Goal: Transaction & Acquisition: Purchase product/service

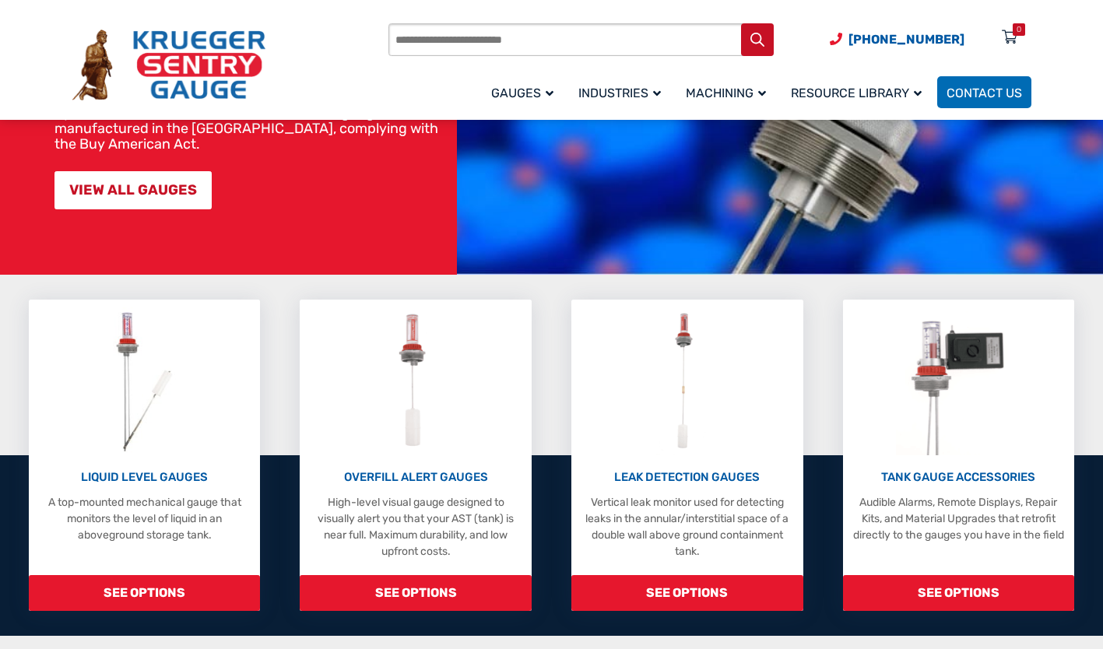
scroll to position [274, 0]
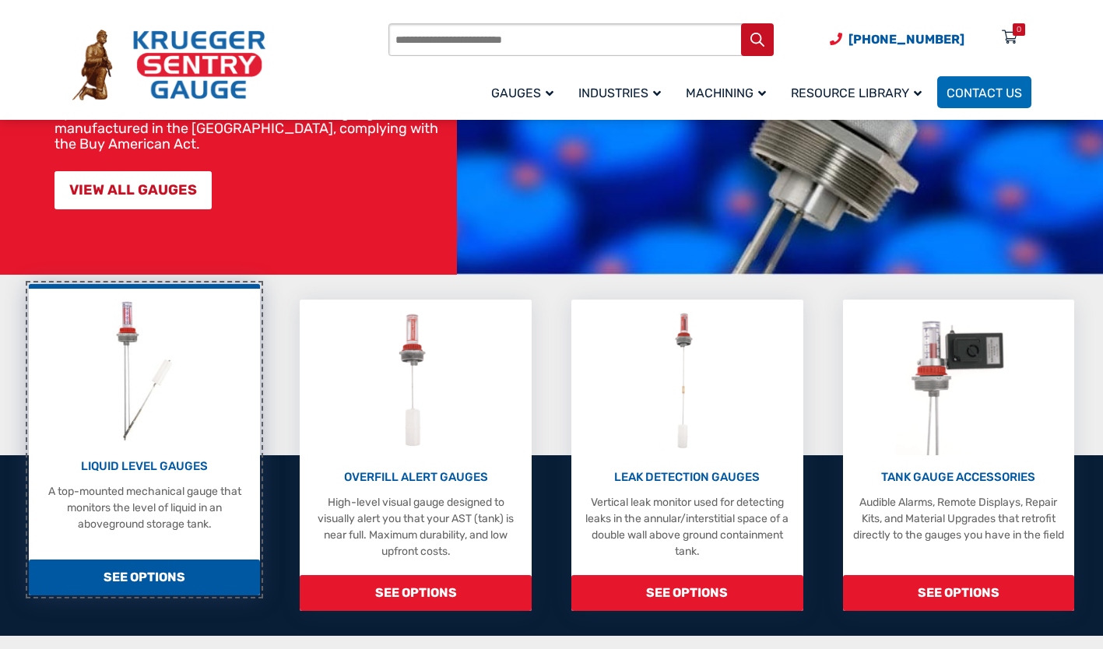
click at [151, 445] on img at bounding box center [145, 371] width 83 height 148
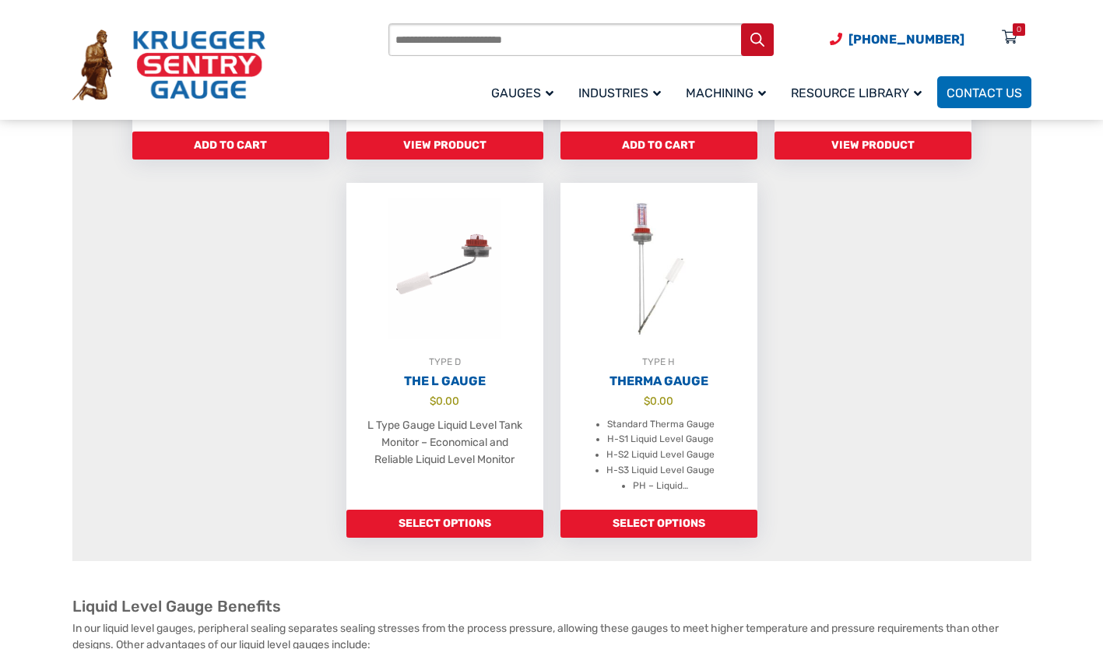
scroll to position [1166, 0]
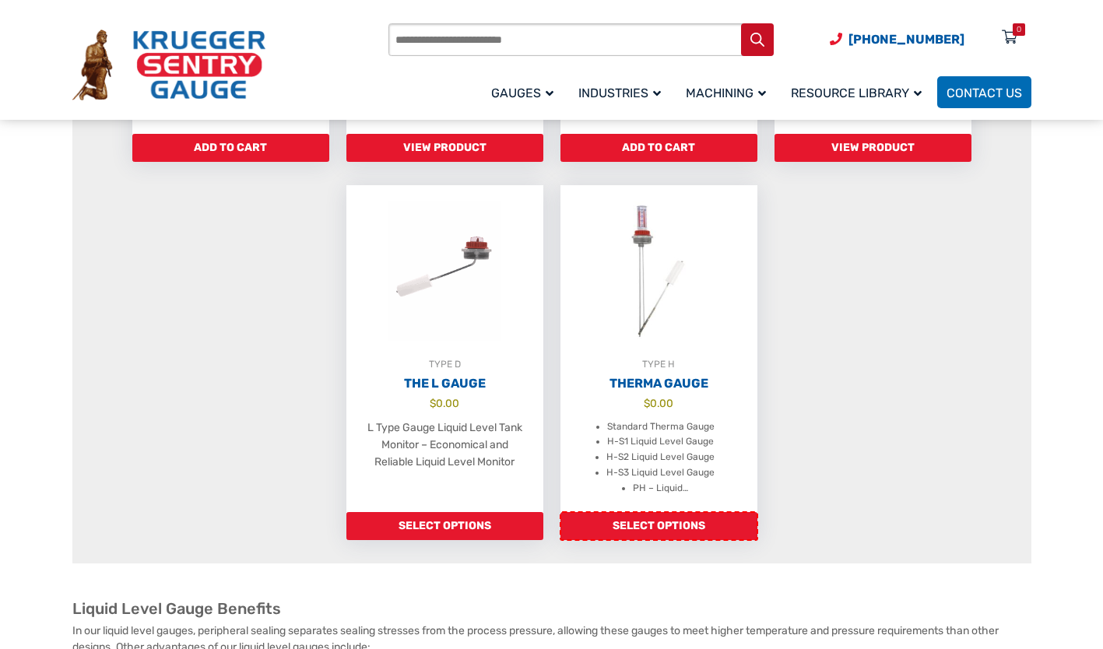
click at [680, 537] on link "Select options" at bounding box center [659, 526] width 197 height 28
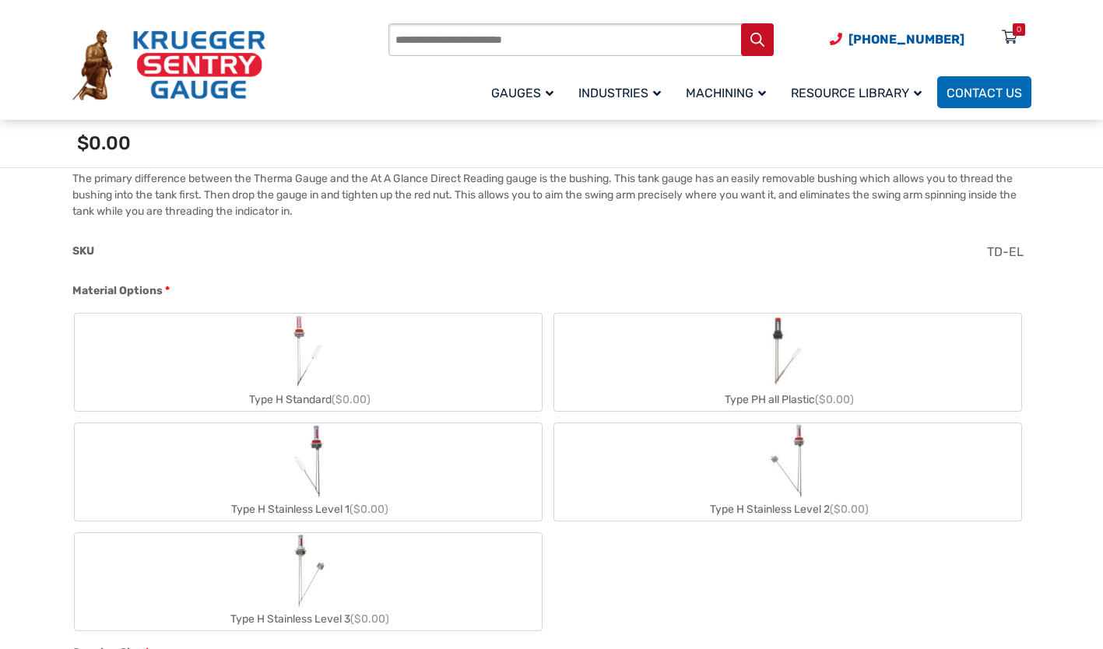
scroll to position [557, 0]
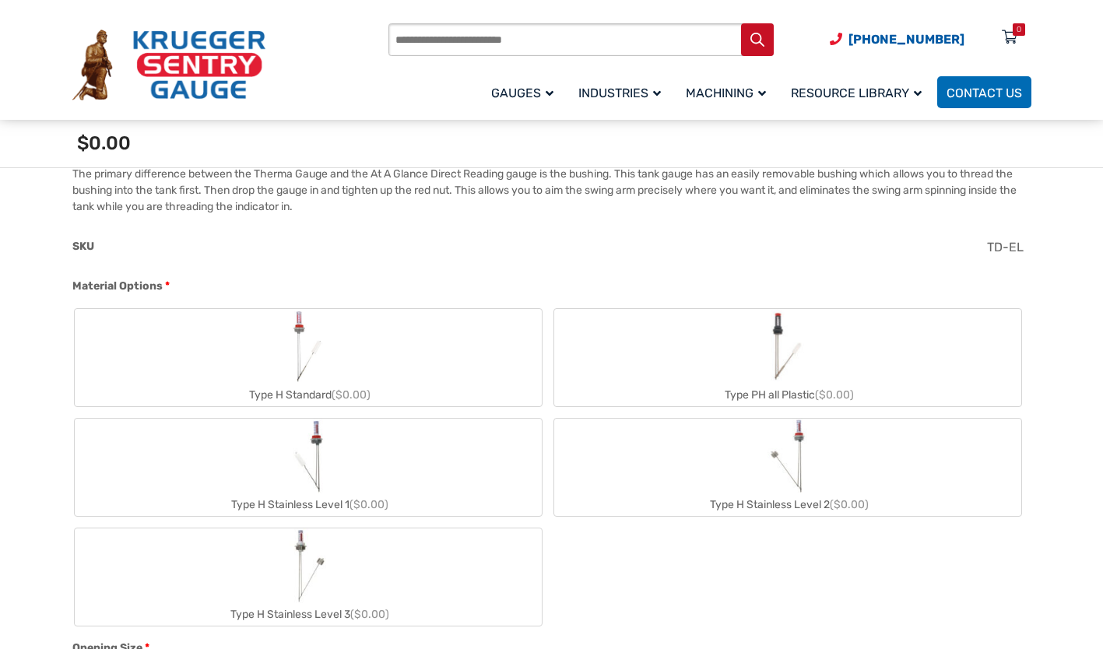
click at [344, 356] on label "Type H Standard ($0.00)" at bounding box center [308, 357] width 467 height 97
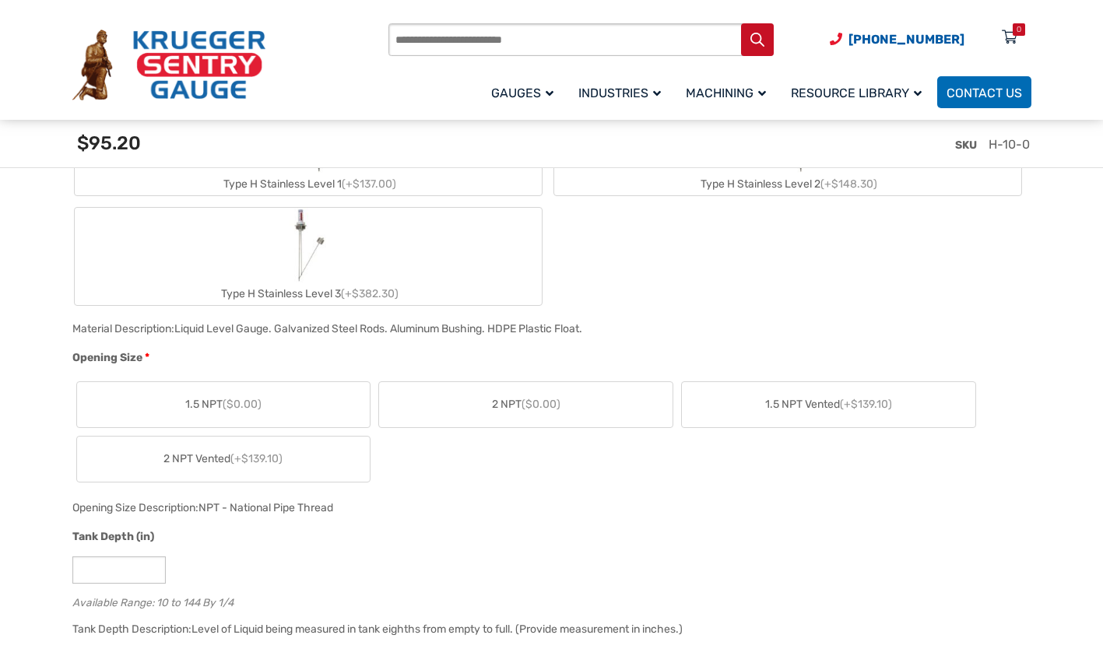
scroll to position [906, 0]
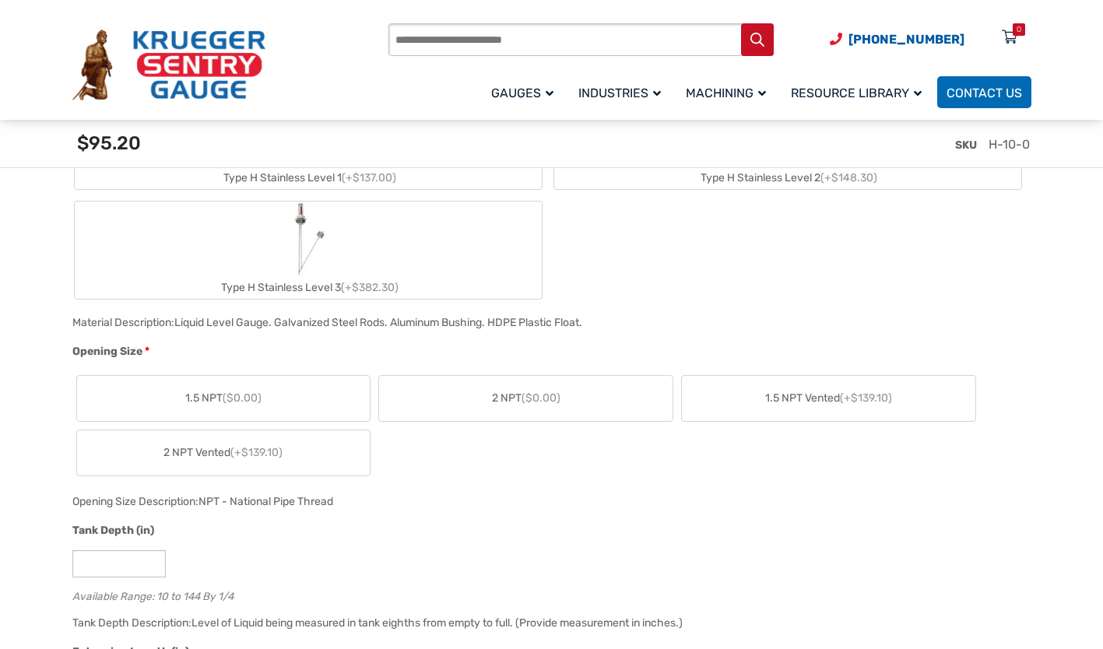
click at [554, 400] on span "($0.00)" at bounding box center [541, 398] width 39 height 13
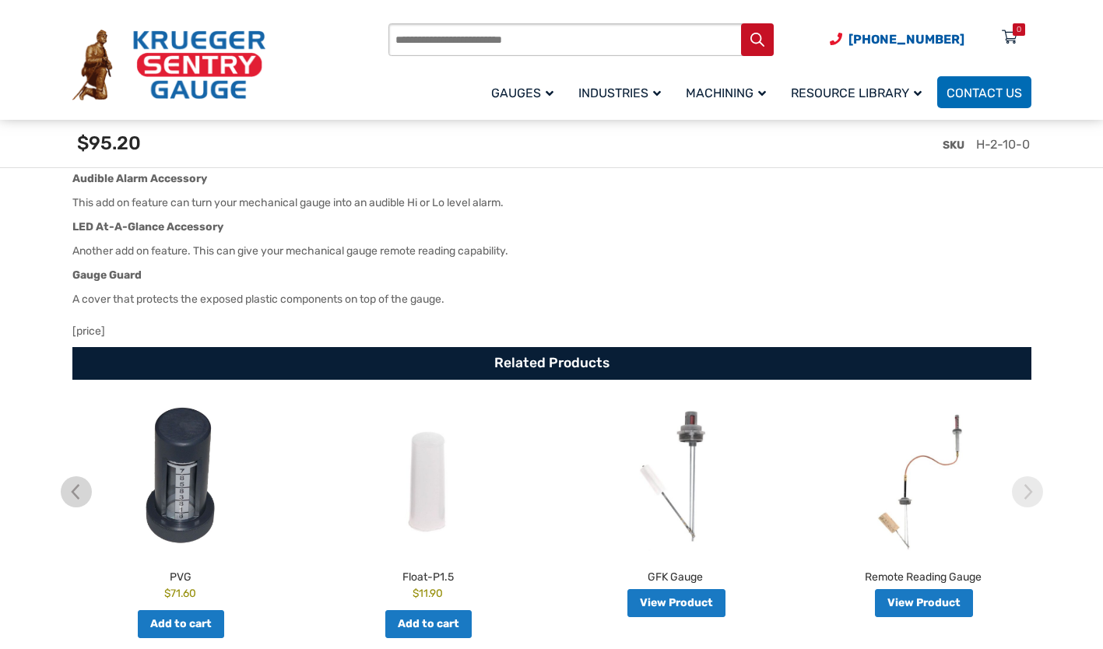
scroll to position [2914, 0]
